Goal: Information Seeking & Learning: Check status

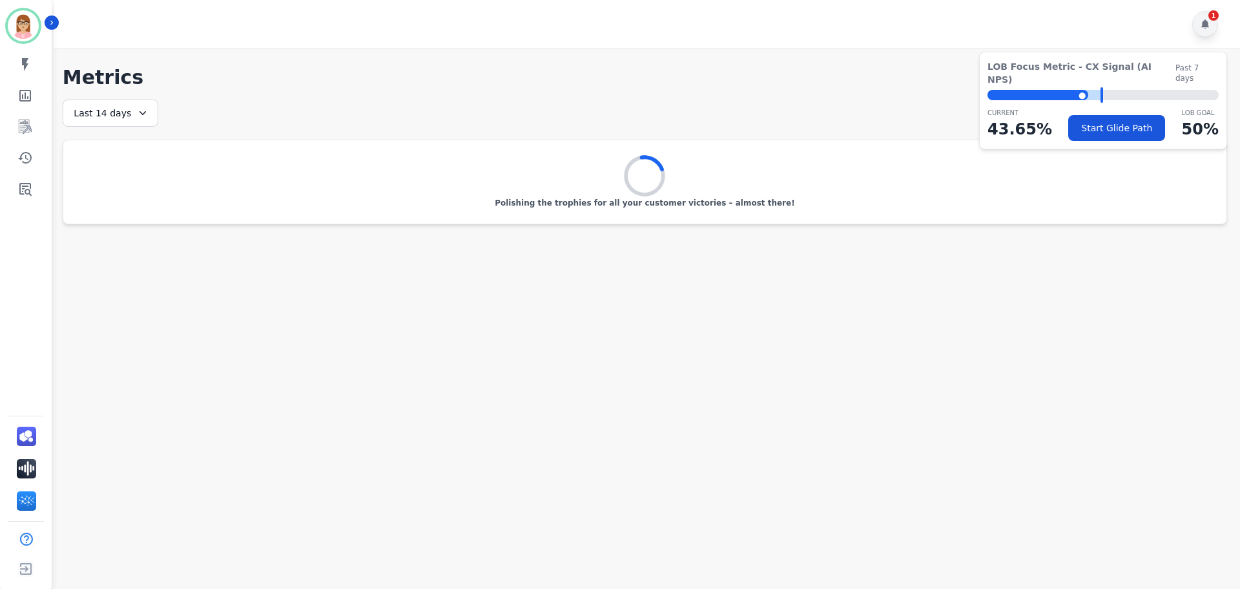
click at [1213, 29] on div "1" at bounding box center [1206, 24] width 26 height 26
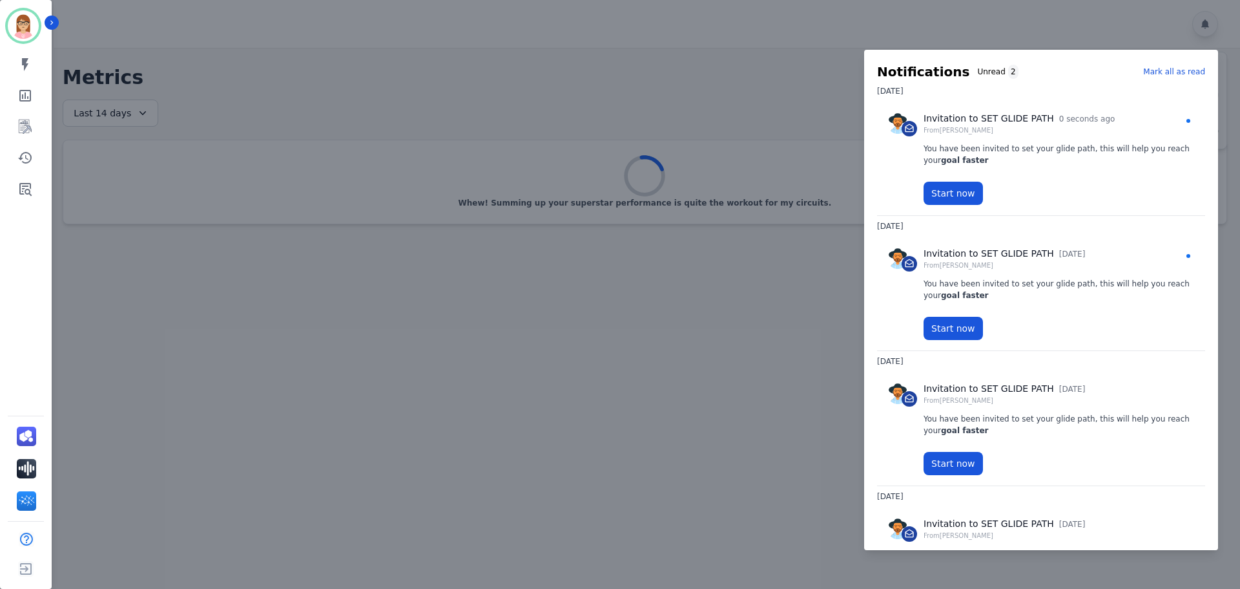
click at [1175, 76] on p "Mark all as read" at bounding box center [1174, 72] width 62 height 12
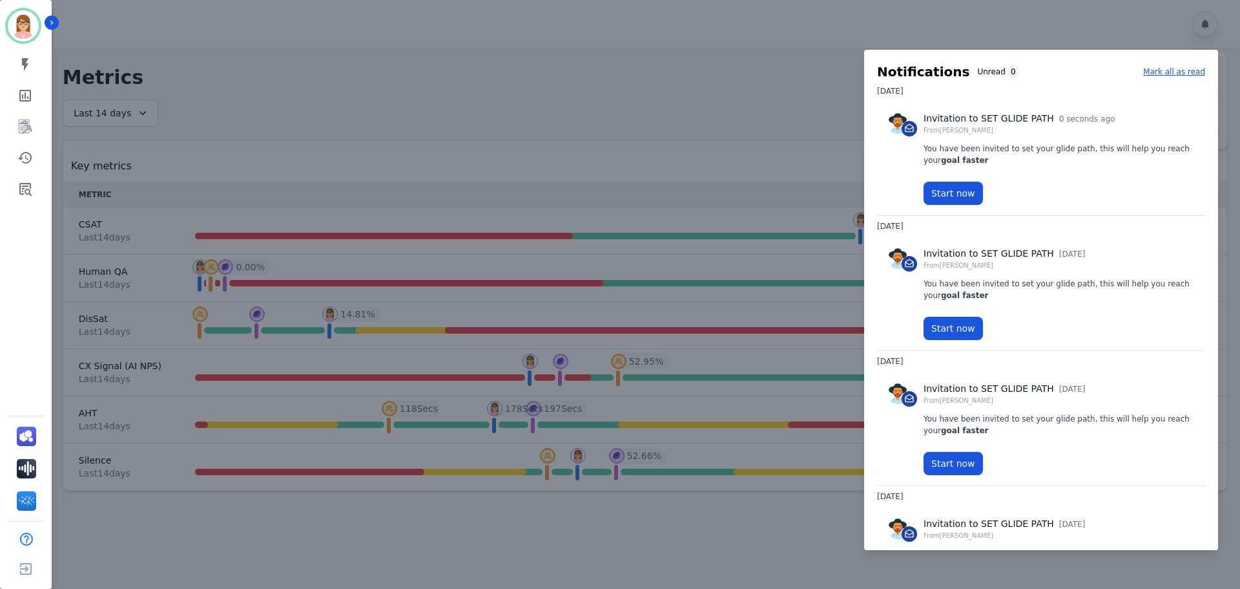
click at [543, 10] on div at bounding box center [620, 294] width 1240 height 589
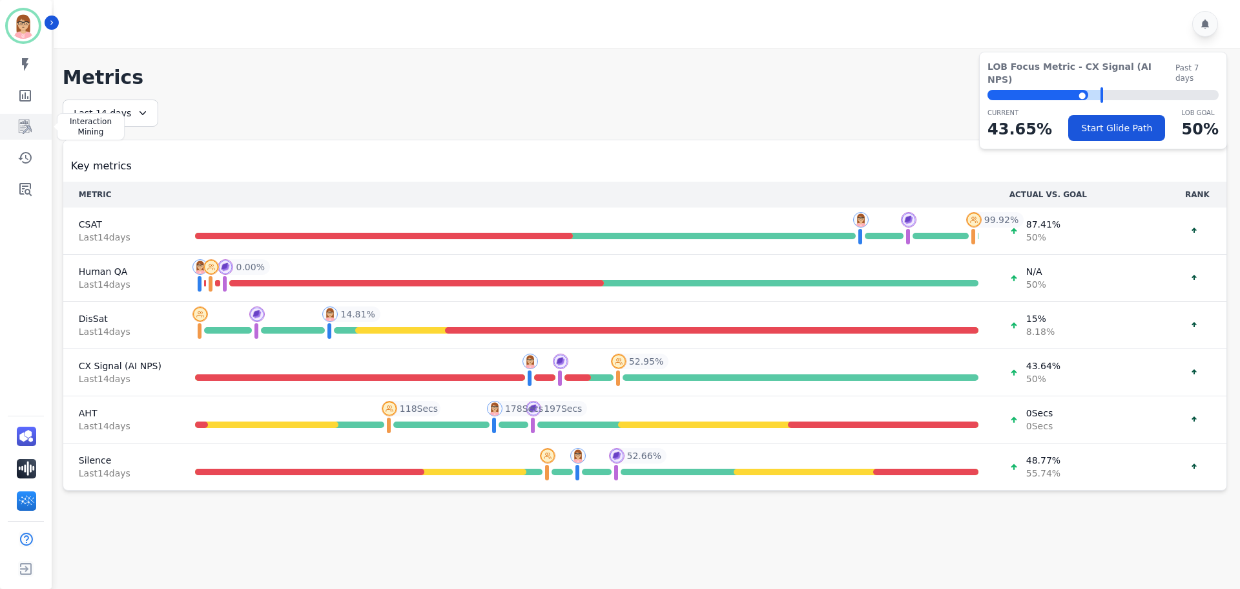
click at [29, 134] on link "Sidebar" at bounding box center [27, 127] width 50 height 26
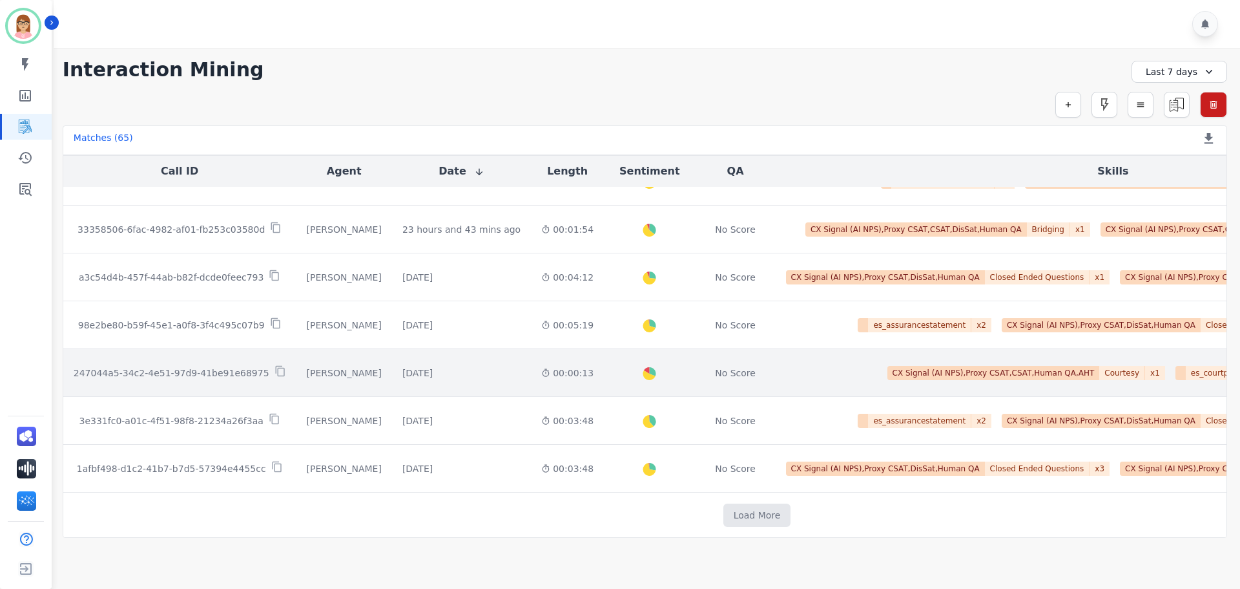
scroll to position [643, 0]
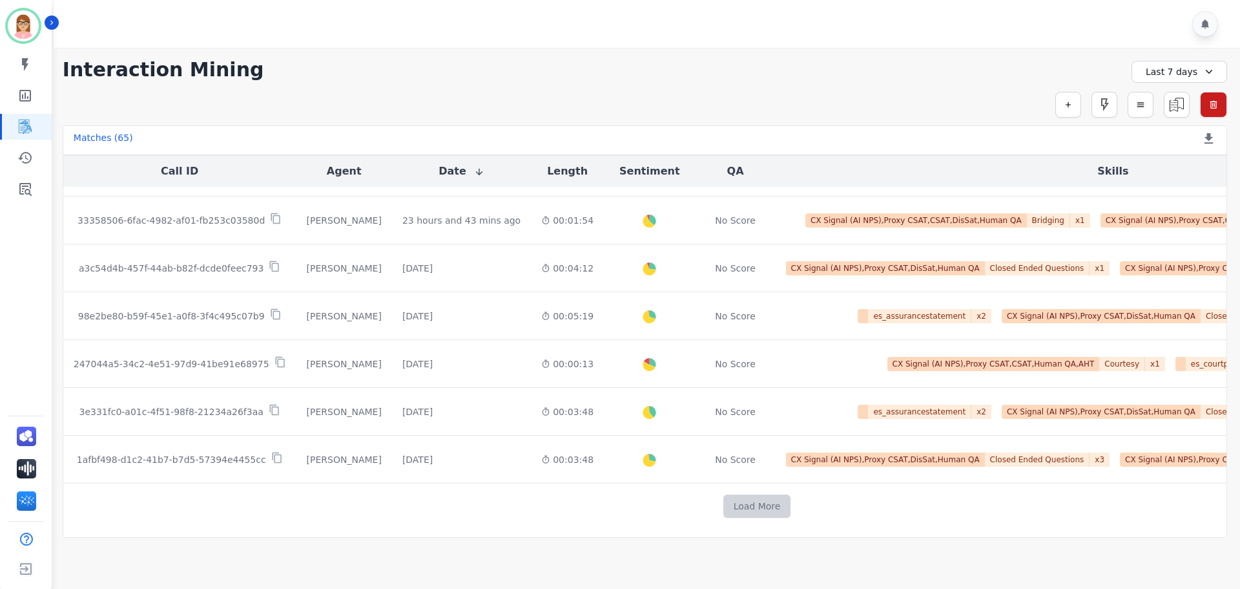
click at [724, 500] on button "Load More" at bounding box center [758, 505] width 68 height 23
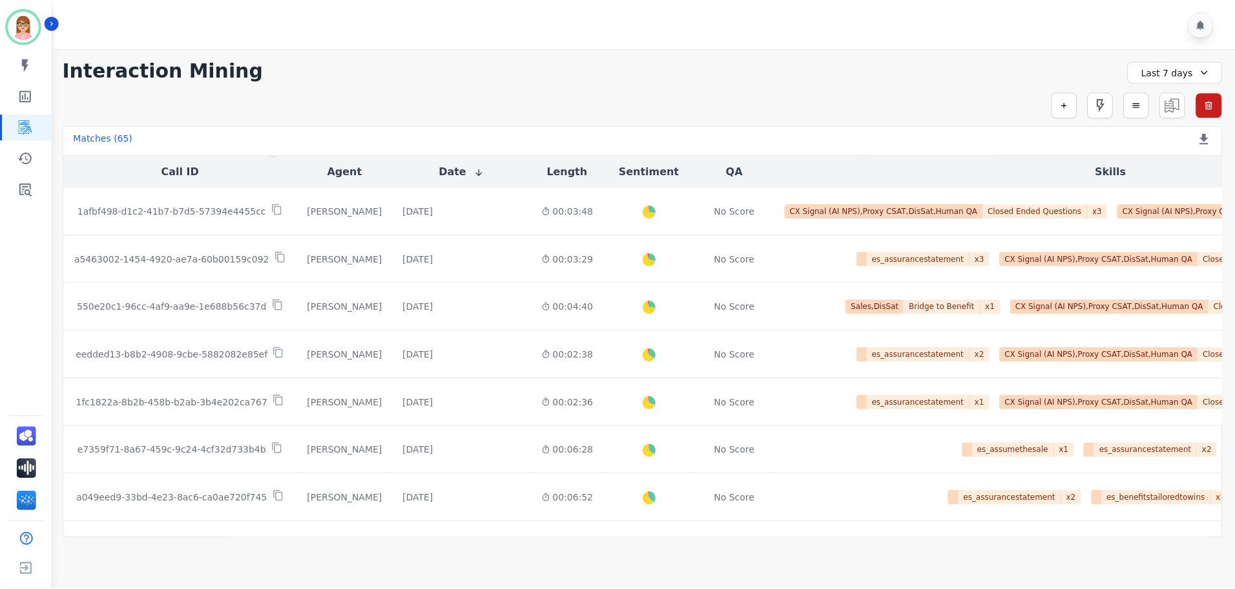
scroll to position [824, 0]
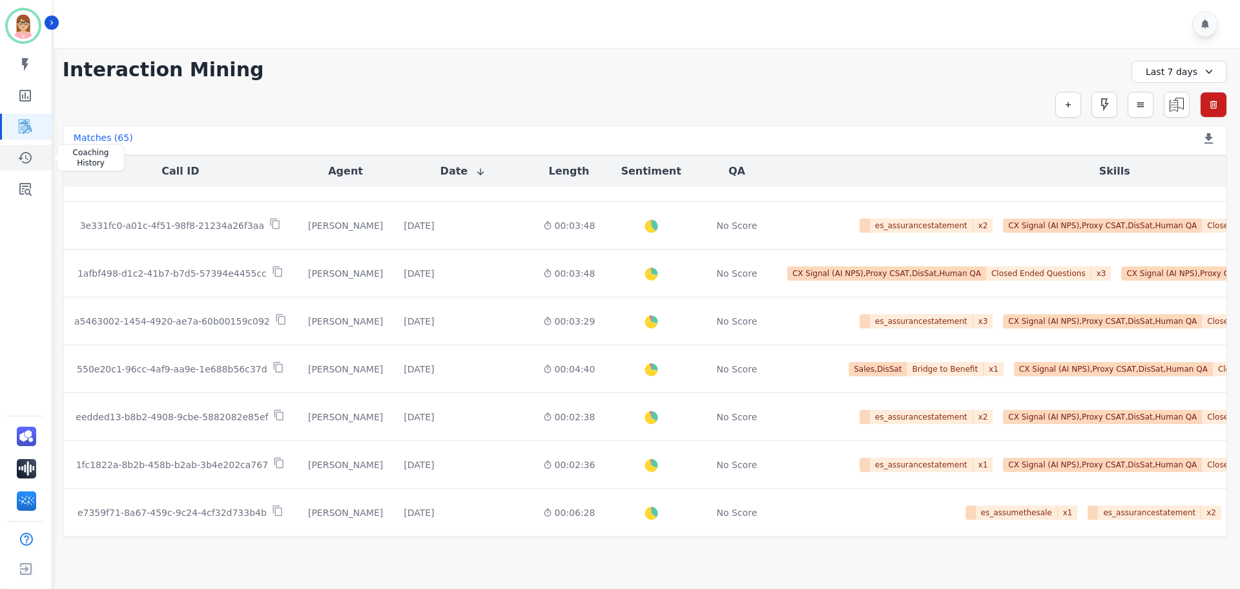
click at [10, 154] on link "Sidebar" at bounding box center [27, 158] width 50 height 26
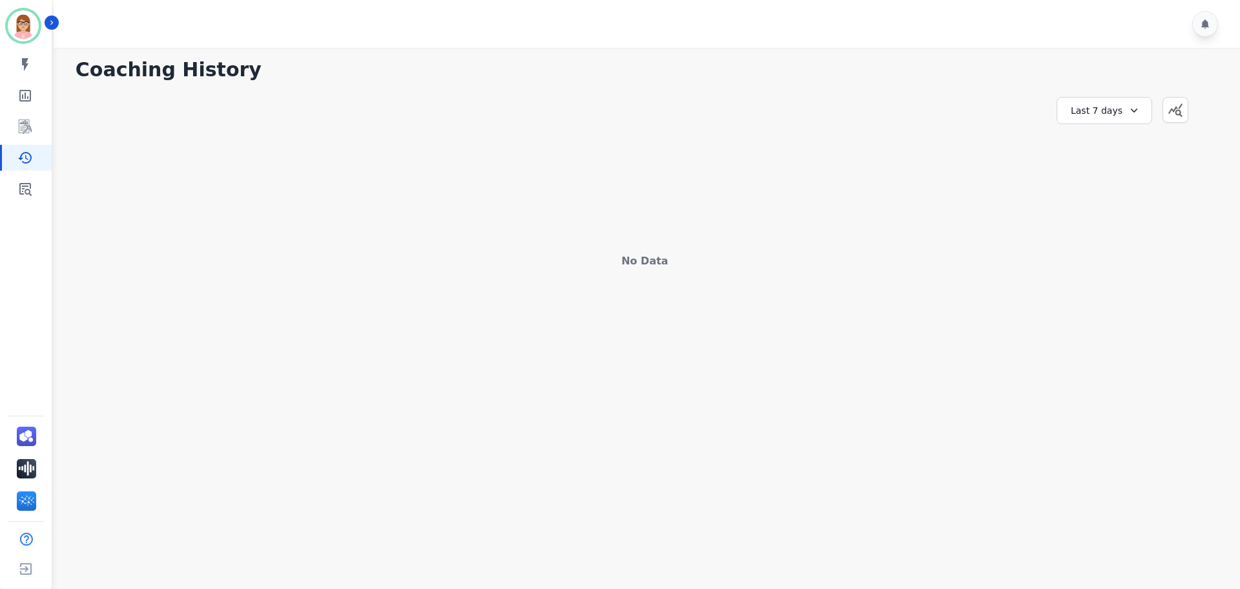
click at [1136, 112] on icon at bounding box center [1134, 110] width 13 height 13
click at [1114, 250] on li "Last 12 months" at bounding box center [1113, 258] width 65 height 26
click at [37, 187] on link "Sidebar" at bounding box center [27, 189] width 50 height 26
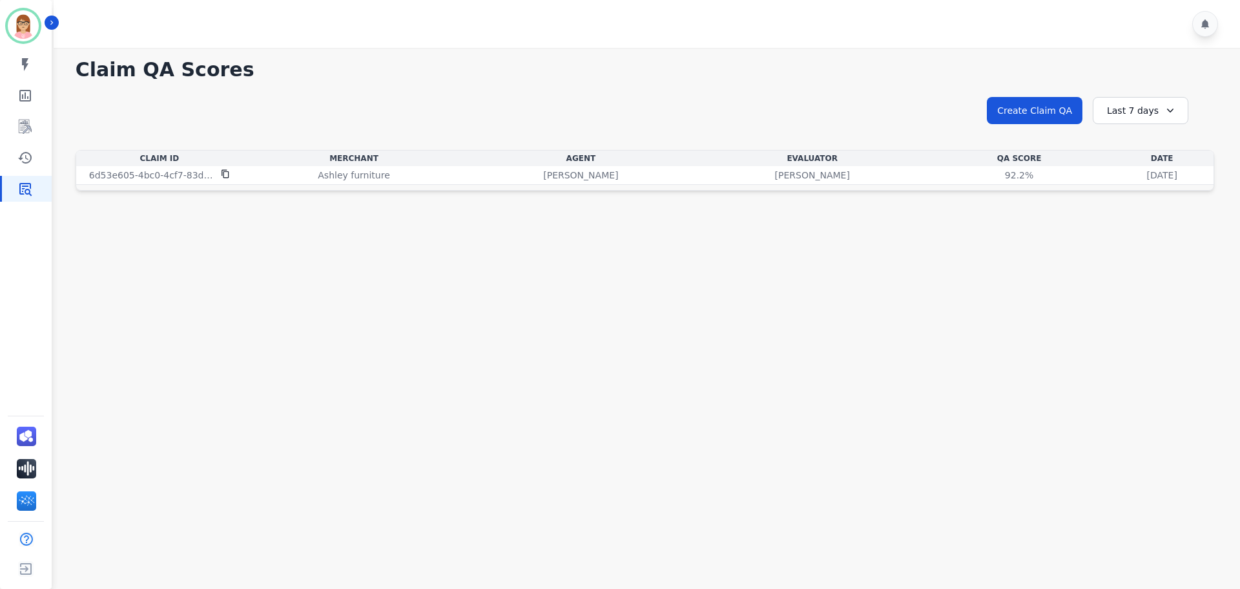
click at [1165, 105] on icon at bounding box center [1170, 110] width 13 height 13
click at [1131, 254] on li "Last 12 months" at bounding box center [1149, 258] width 65 height 26
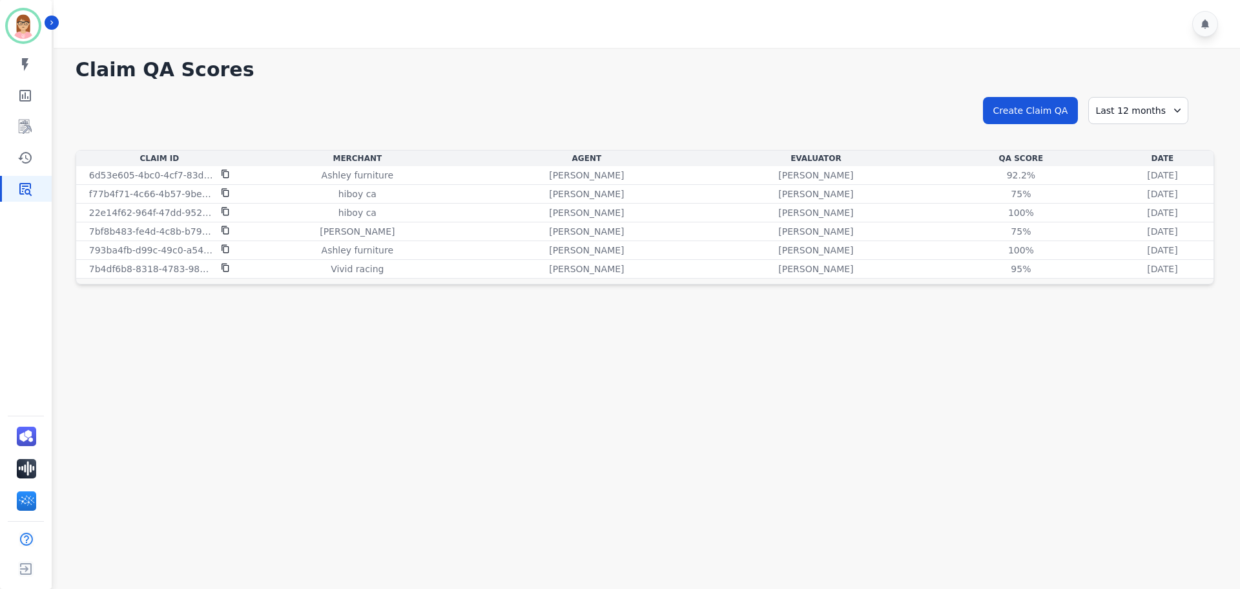
click at [918, 411] on main "**********" at bounding box center [645, 342] width 1191 height 589
click at [747, 237] on div "[PERSON_NAME]" at bounding box center [816, 231] width 224 height 13
click at [614, 89] on div "**********" at bounding box center [645, 171] width 1165 height 226
click at [25, 69] on icon "Sidebar" at bounding box center [25, 65] width 16 height 16
